Goal: Information Seeking & Learning: Learn about a topic

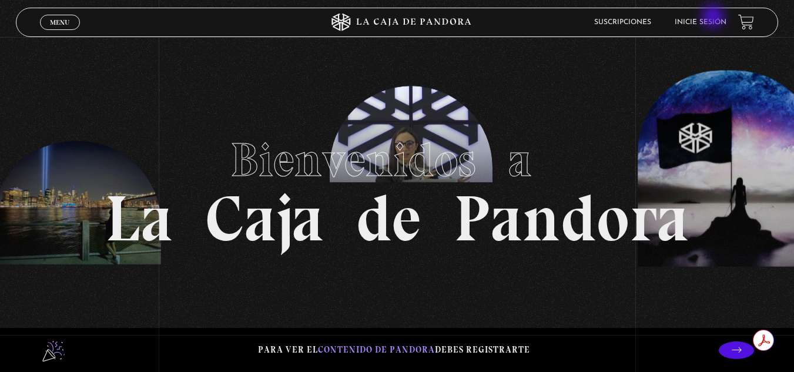
click at [714, 18] on li "Inicie sesión" at bounding box center [701, 22] width 52 height 18
click at [712, 24] on link "Inicie sesión" at bounding box center [701, 22] width 52 height 7
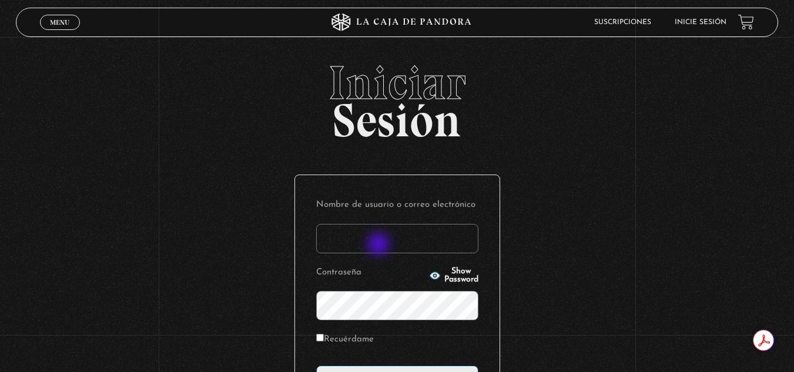
click at [380, 245] on input "Nombre de usuario o correo electrónico" at bounding box center [397, 238] width 162 height 29
type input "[EMAIL_ADDRESS][DOMAIN_NAME]"
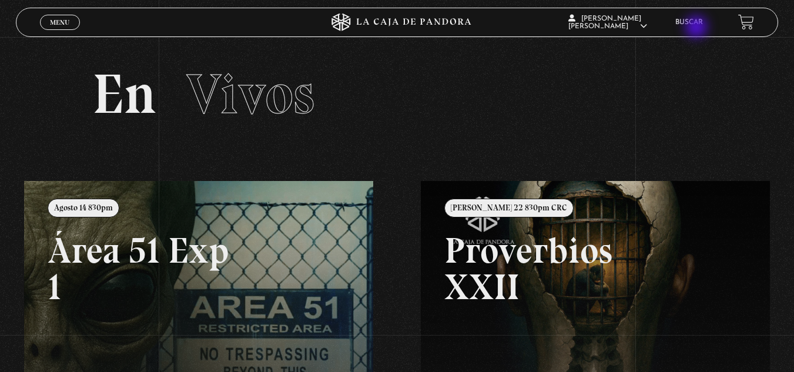
click at [698, 28] on li "Buscar" at bounding box center [689, 22] width 28 height 18
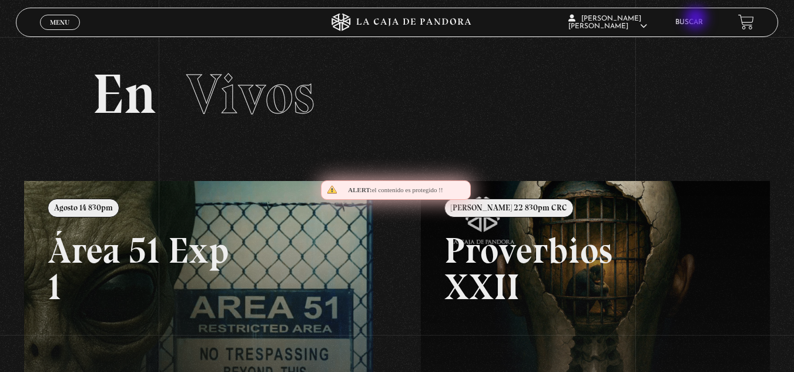
click at [697, 19] on link "Buscar" at bounding box center [689, 22] width 28 height 7
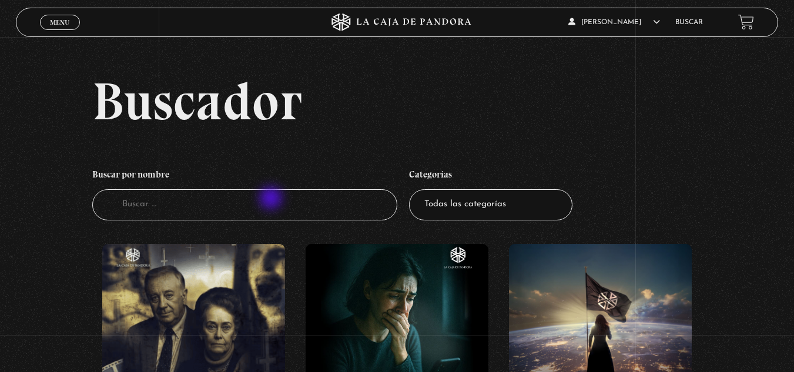
click at [271, 199] on input "Buscador" at bounding box center [244, 204] width 305 height 31
type input "guerra espir"
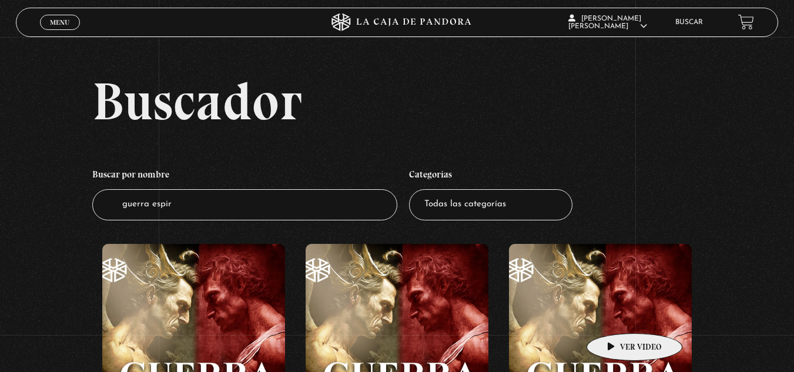
click at [616, 316] on figure at bounding box center [600, 350] width 183 height 212
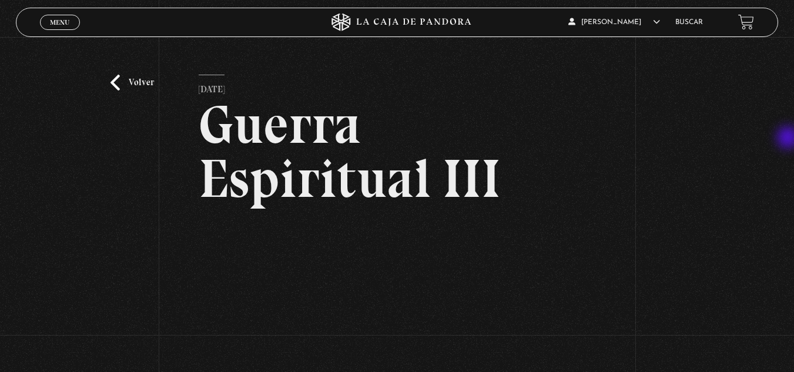
drag, startPoint x: 793, startPoint y: 115, endPoint x: 789, endPoint y: 139, distance: 23.9
click at [789, 139] on div "Volver [DATE] Guerra Espiritual III WhatsApp Twitter Messenger Email" at bounding box center [397, 268] width 794 height 463
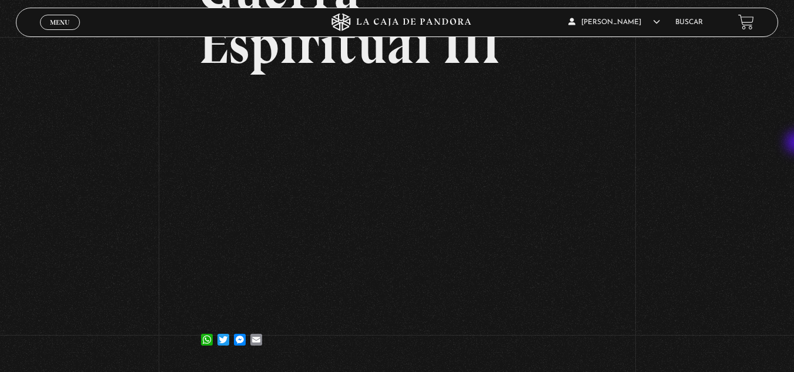
scroll to position [135, 0]
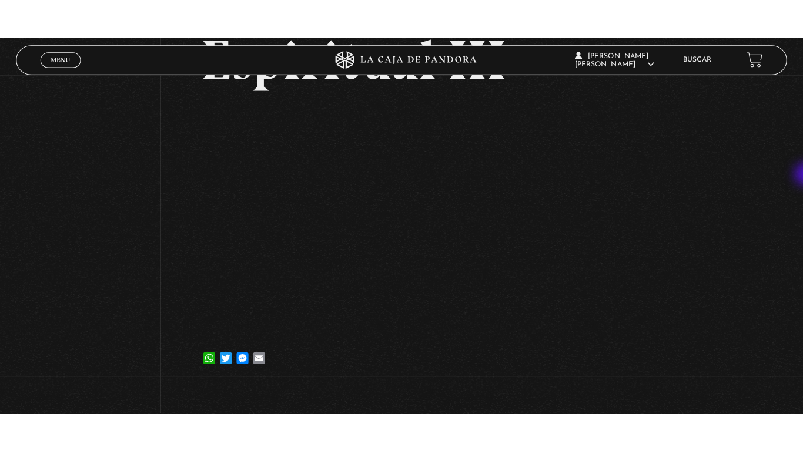
scroll to position [156, 0]
